Goal: Task Accomplishment & Management: Use online tool/utility

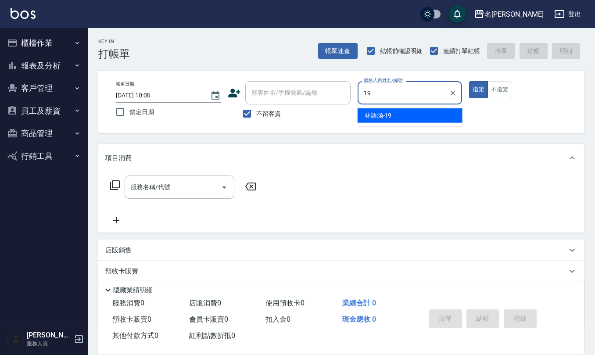
type input "[PERSON_NAME]-19"
type button "true"
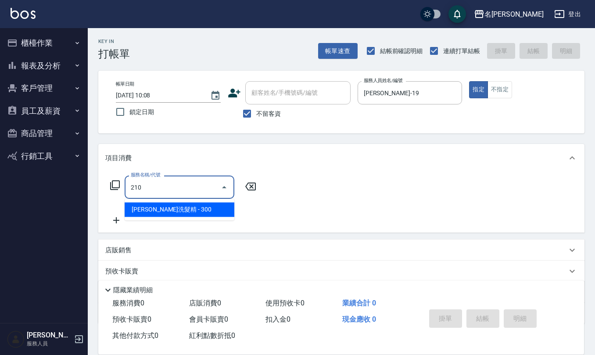
type input "[PERSON_NAME]洗髮精(210)"
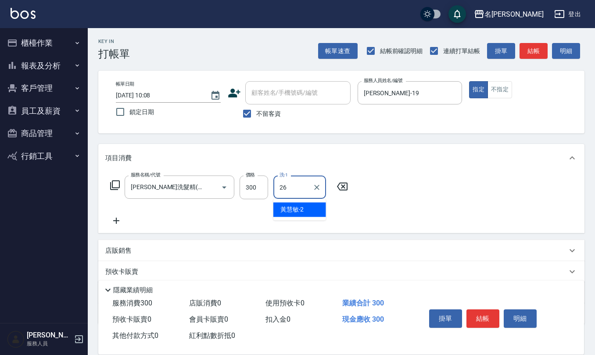
type input "[PERSON_NAME]-26"
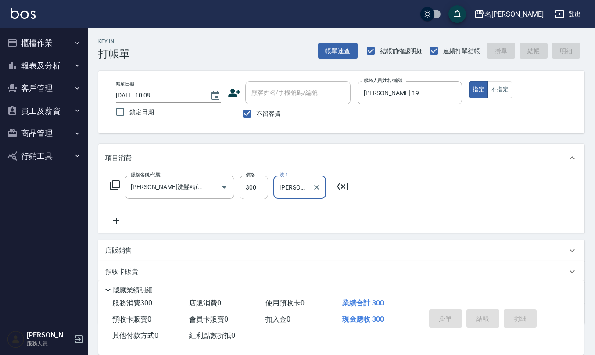
type input "[DATE] 13:47"
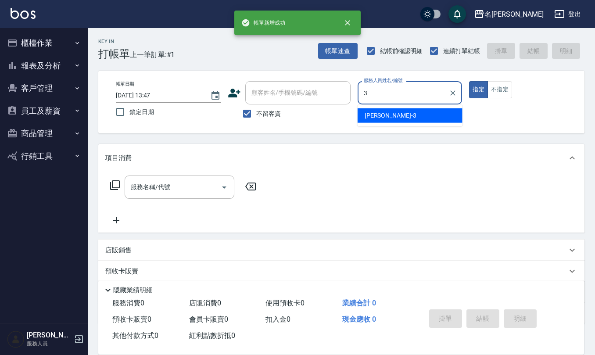
type input "[PERSON_NAME]-3"
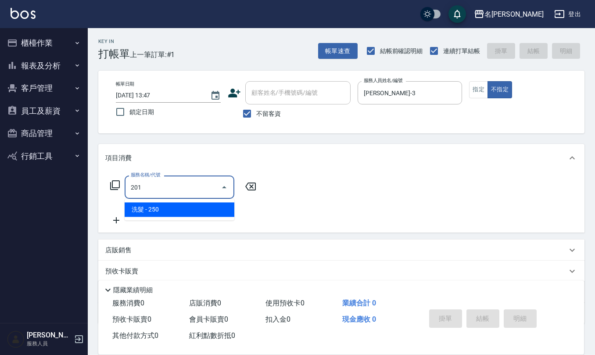
type input "洗髮(201)"
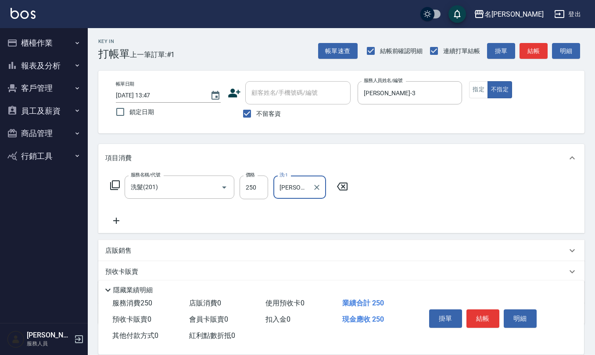
type input "[PERSON_NAME]-32"
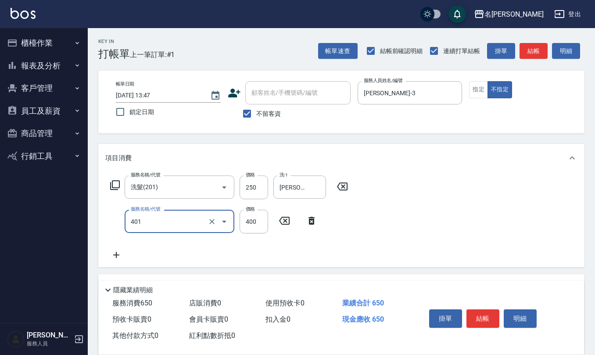
type input "剪髮(401)"
type input "200"
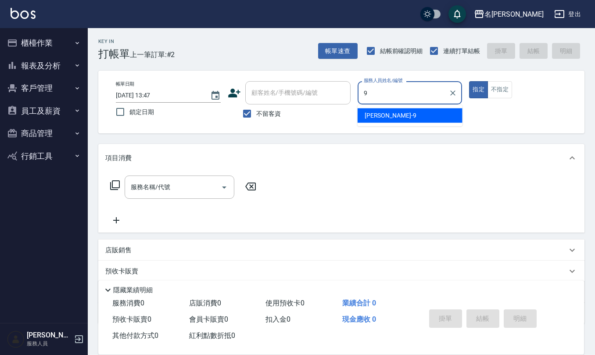
type input "[PERSON_NAME]-9"
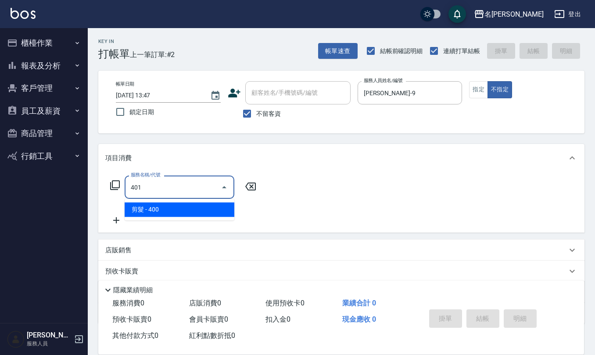
type input "剪髮(401)"
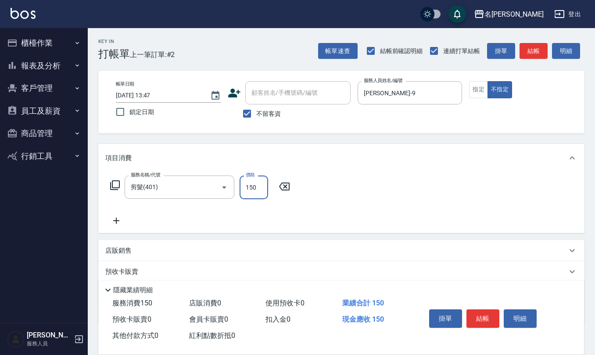
type input "150"
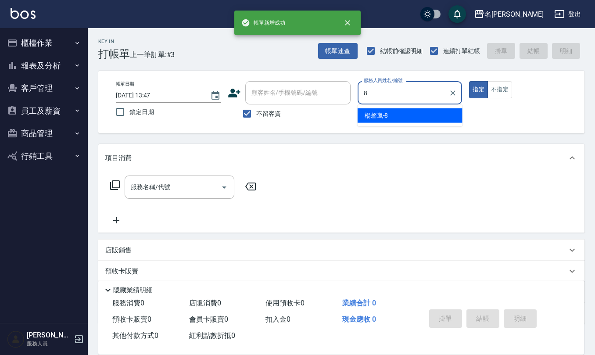
type input "[PERSON_NAME]-8"
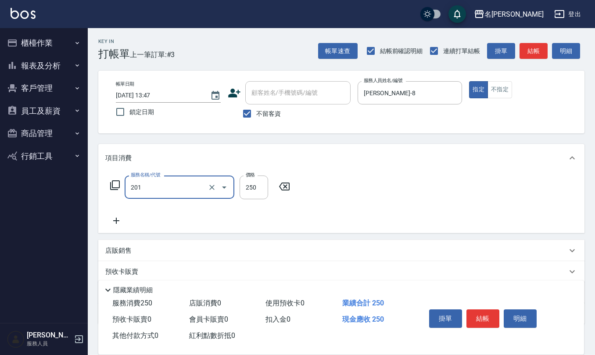
type input "洗髮(201)"
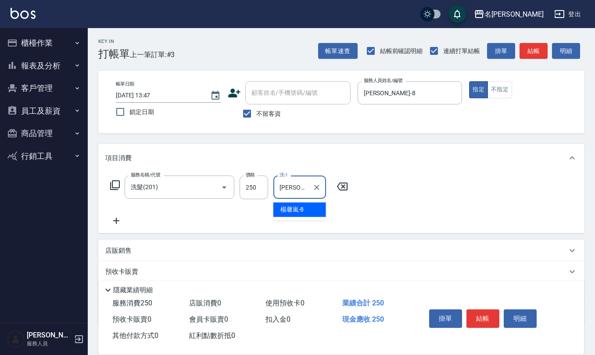
type input "[PERSON_NAME]-8"
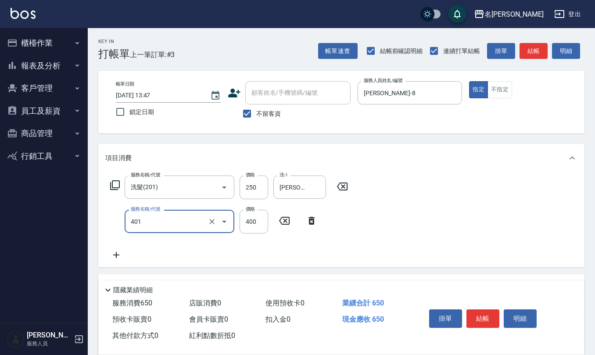
type input "剪髮(401)"
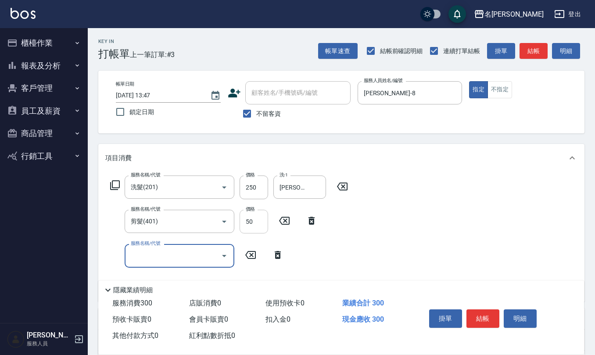
click at [257, 221] on input "50" at bounding box center [254, 222] width 29 height 24
type input "150"
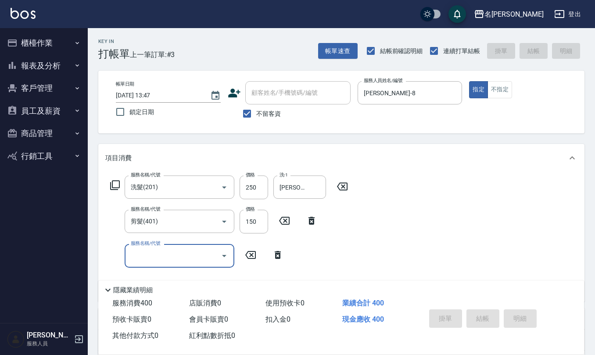
type input "[DATE] 13:48"
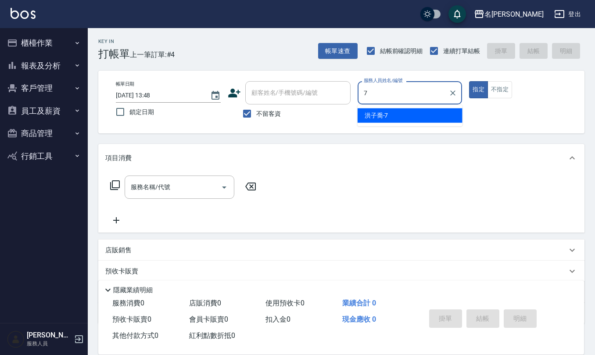
type input "[PERSON_NAME]-7"
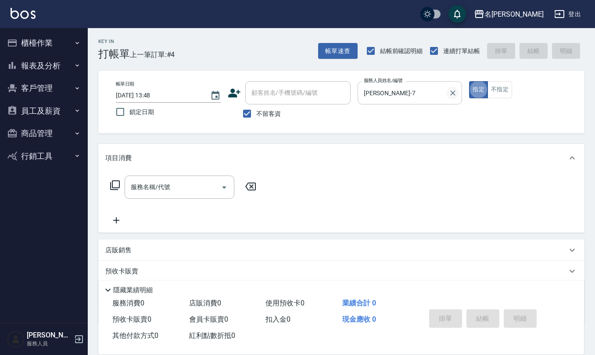
click at [458, 95] on button "Clear" at bounding box center [453, 93] width 12 height 12
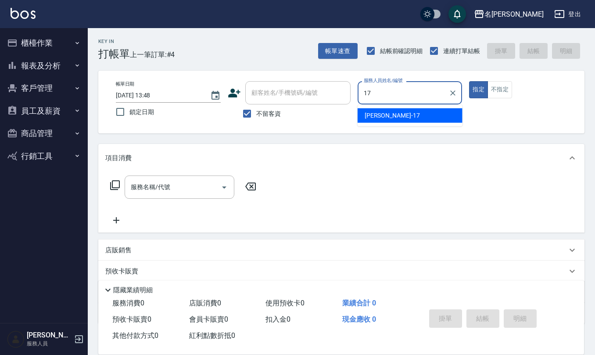
type input "[PERSON_NAME]-17"
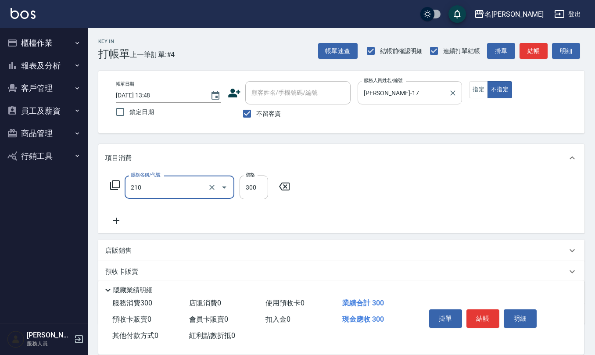
type input "[PERSON_NAME]洗髮精(210)"
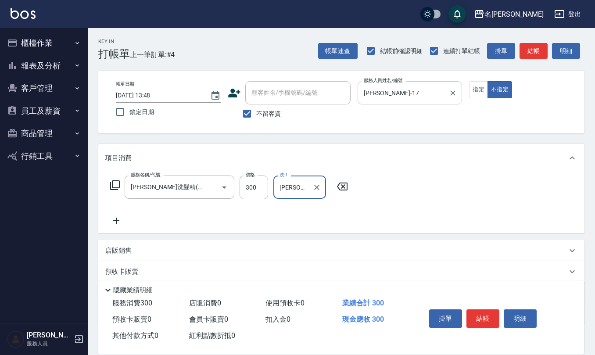
type input "[PERSON_NAME]-32"
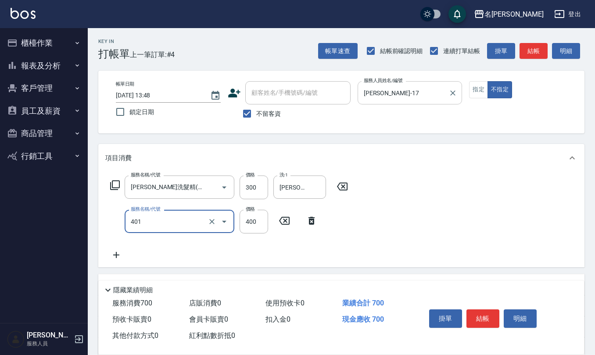
type input "剪髮(401)"
type input "200"
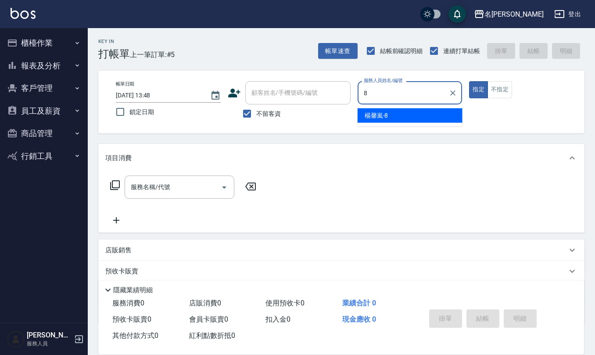
type input "[PERSON_NAME]-8"
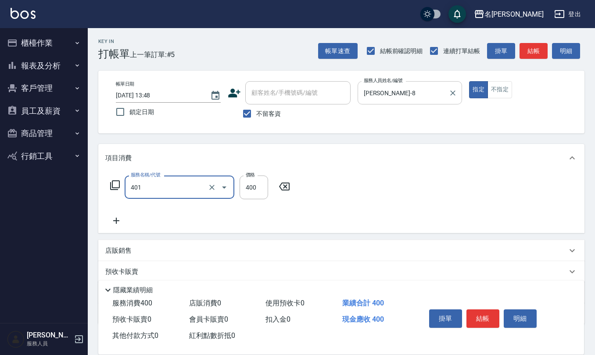
type input "剪髮(401)"
type input "200"
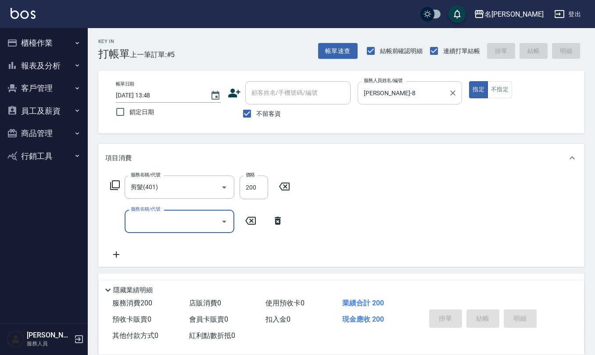
type input "[DATE] 13:49"
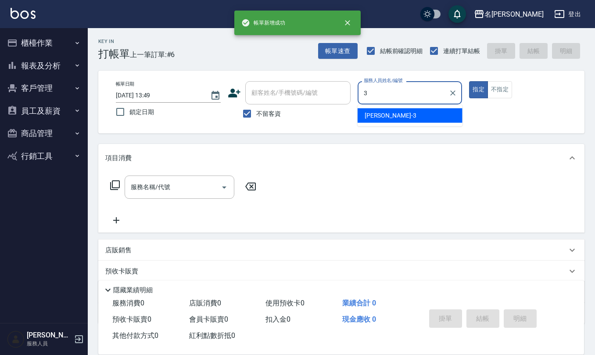
type input "[PERSON_NAME]-3"
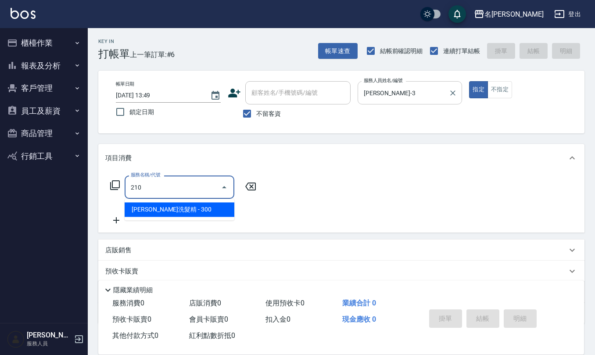
type input "[PERSON_NAME]洗髮精(210)"
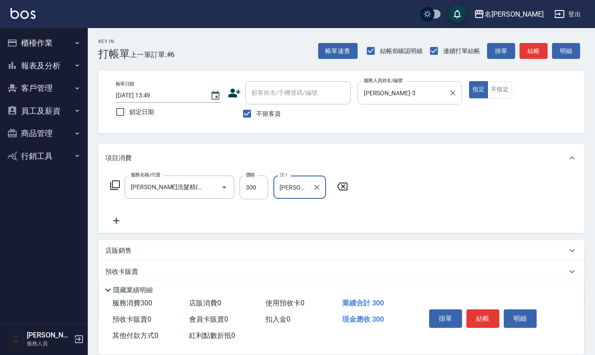
type input "[PERSON_NAME]-26"
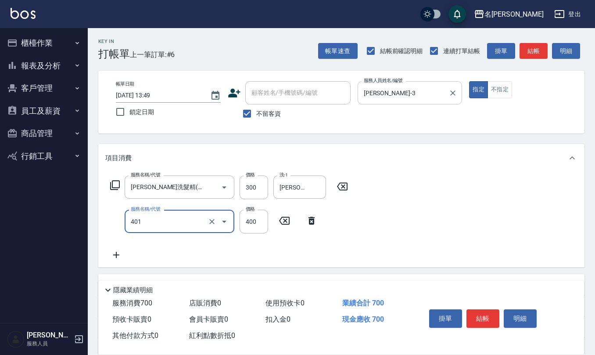
type input "剪髮(401)"
type input "400"
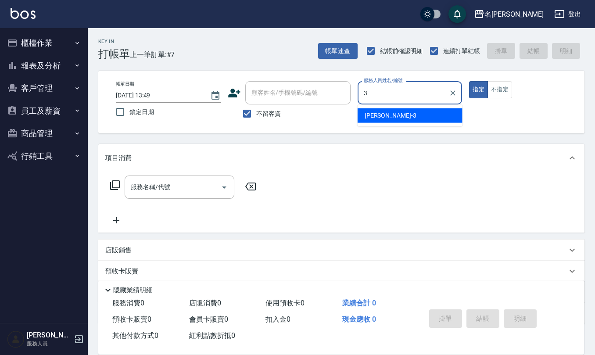
type input "[PERSON_NAME]-3"
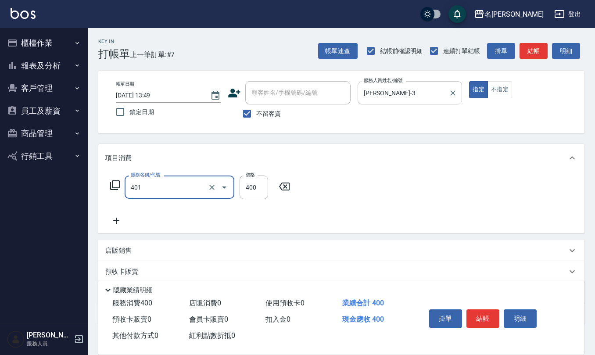
type input "剪髮(401)"
type input "400"
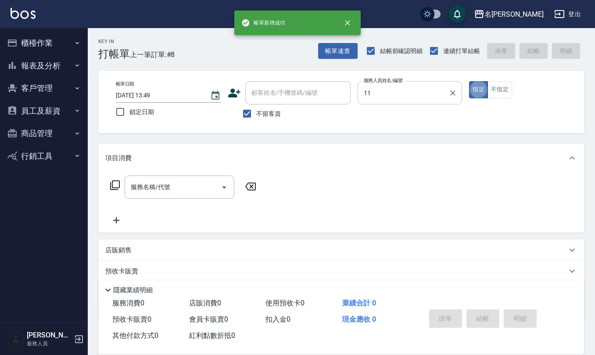
type input "[PERSON_NAME]橙-11"
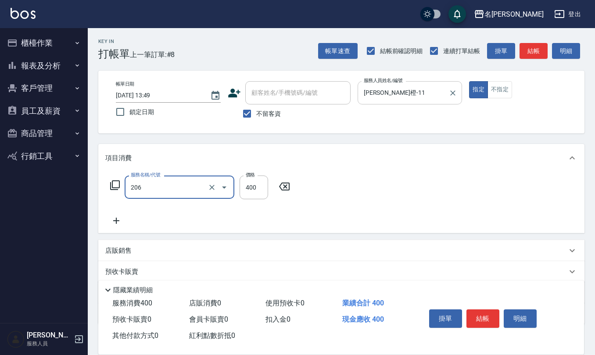
type input "健康洗(206)"
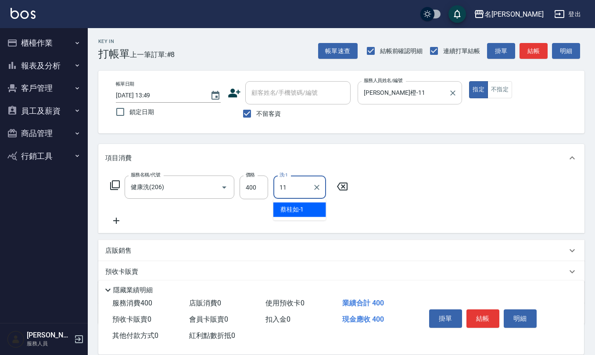
type input "[PERSON_NAME]橙-11"
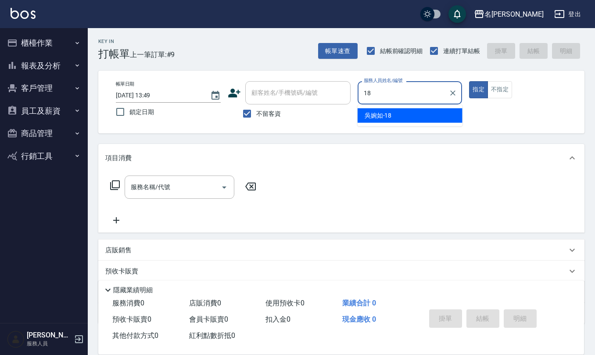
type input "[PERSON_NAME]-18"
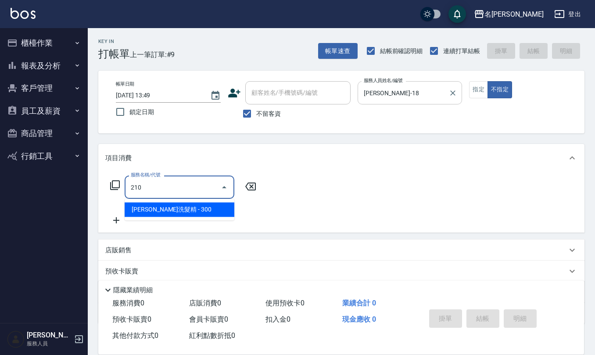
type input "[PERSON_NAME]洗髮精(210)"
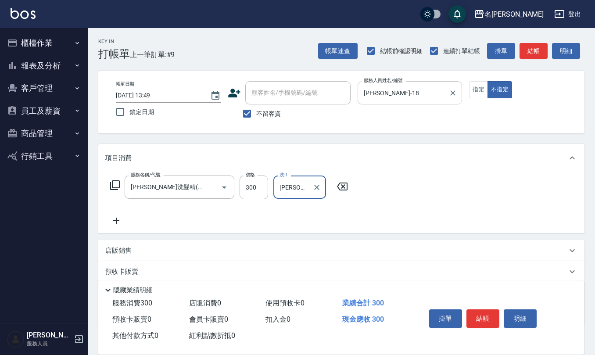
type input "[PERSON_NAME]-26"
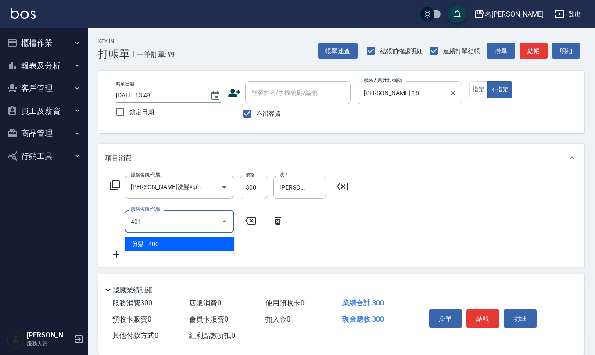
type input "剪髮(401)"
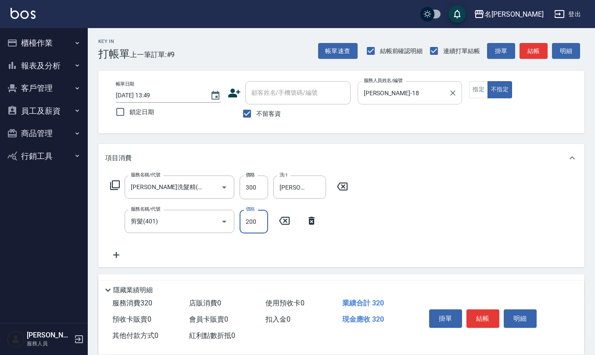
type input "200"
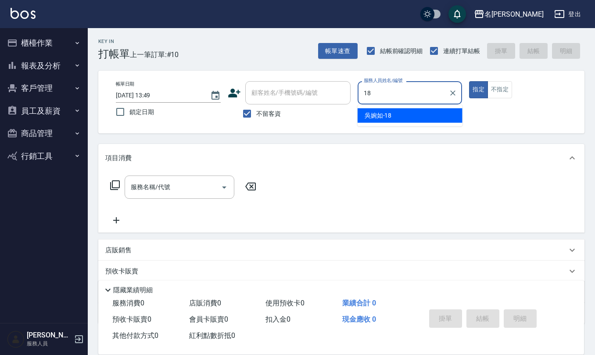
type input "[PERSON_NAME]-18"
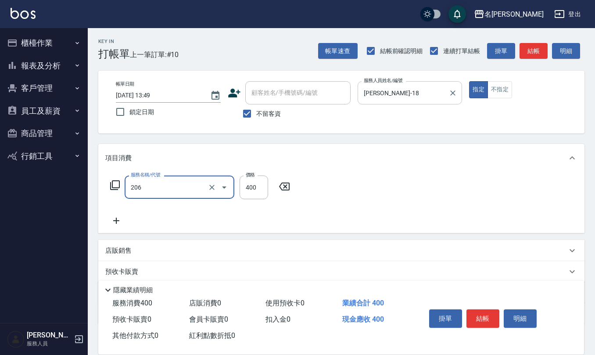
type input "健康洗(206)"
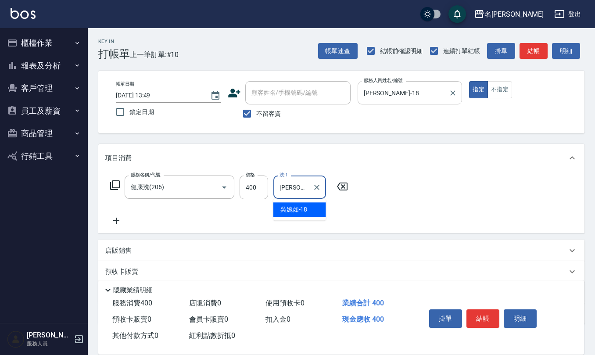
type input "[PERSON_NAME]-18"
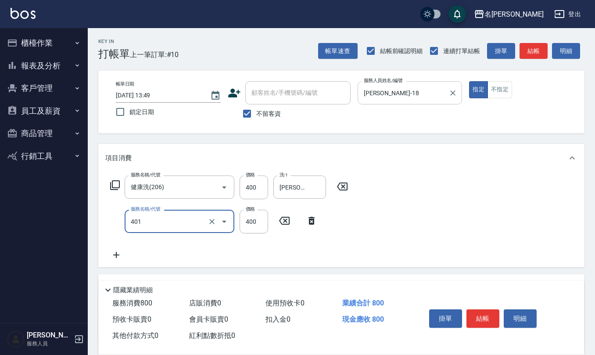
type input "剪髮(401)"
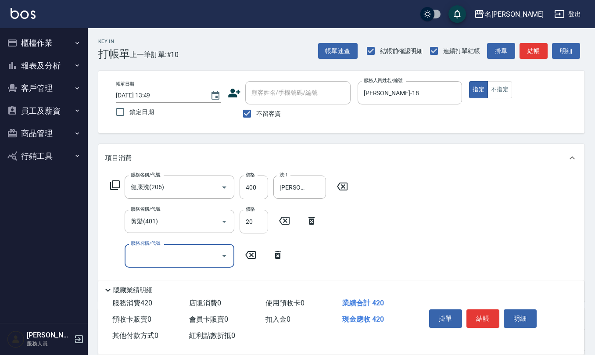
click at [261, 224] on input "20" at bounding box center [254, 222] width 29 height 24
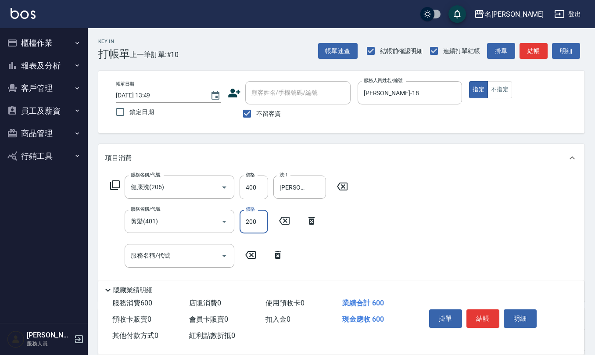
type input "200"
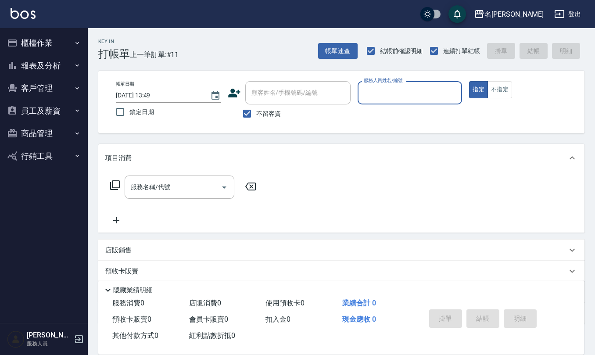
click at [15, 8] on img at bounding box center [23, 13] width 25 height 11
